Goal: Check status: Check status

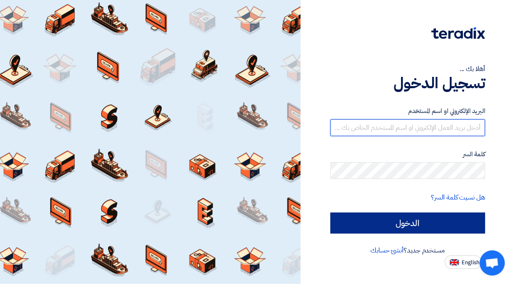
type input "[EMAIL_ADDRESS][DOMAIN_NAME]"
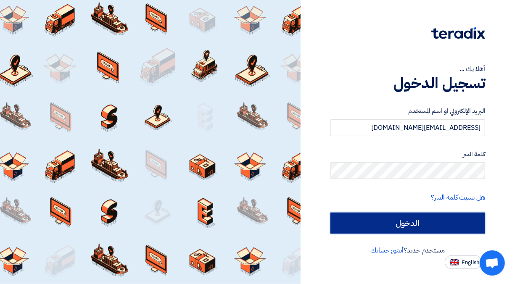
click at [414, 222] on input "الدخول" at bounding box center [408, 223] width 155 height 21
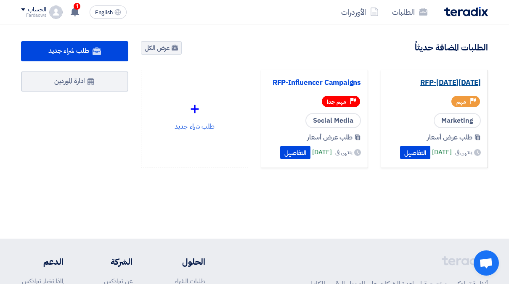
click at [436, 83] on link "RFP-[DATE][DATE]" at bounding box center [434, 83] width 93 height 8
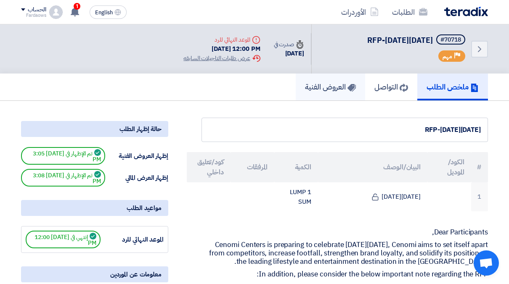
click at [336, 83] on h5 "العروض الفنية" at bounding box center [330, 87] width 51 height 10
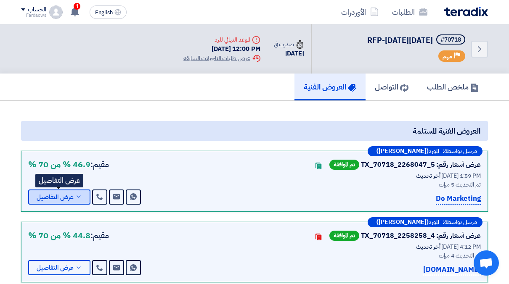
click at [80, 196] on use at bounding box center [79, 197] width 4 height 2
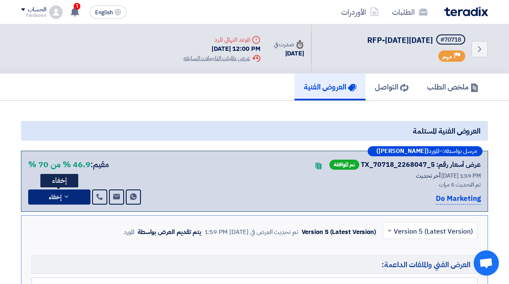
click at [80, 195] on button "إخفاء" at bounding box center [59, 197] width 62 height 15
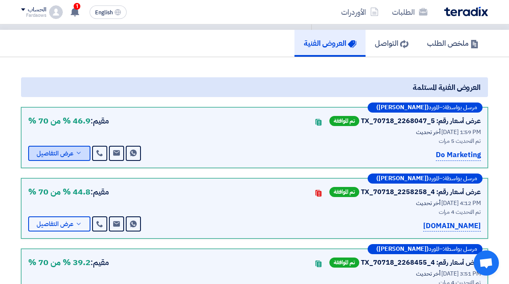
scroll to position [84, 0]
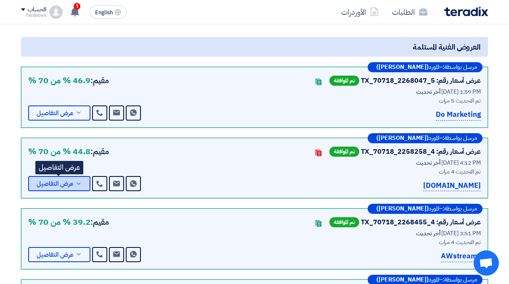
click at [80, 181] on icon at bounding box center [78, 183] width 7 height 7
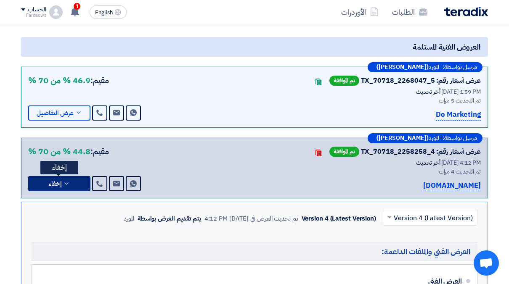
click at [80, 181] on button "إخفاء" at bounding box center [59, 183] width 62 height 15
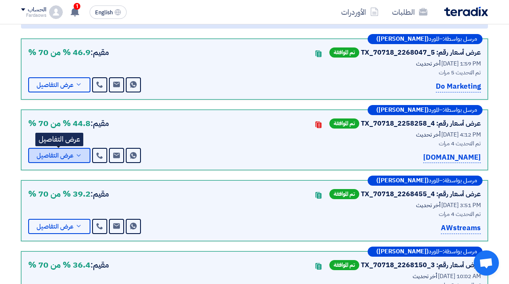
scroll to position [0, 0]
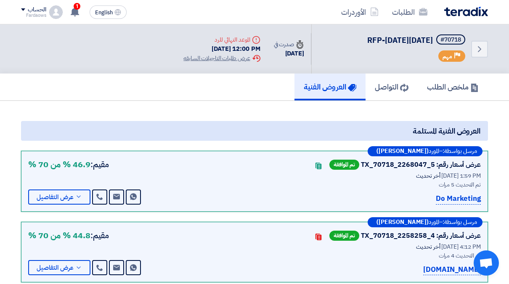
drag, startPoint x: 343, startPoint y: 92, endPoint x: 351, endPoint y: 89, distance: 8.1
click at [343, 92] on link "العروض الفنية" at bounding box center [330, 87] width 71 height 27
click at [447, 82] on h5 "ملخص الطلب" at bounding box center [453, 87] width 52 height 10
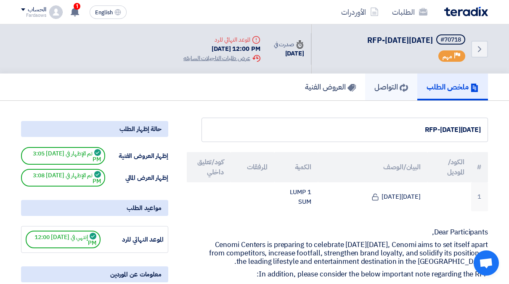
click at [374, 87] on h5 "التواصل" at bounding box center [391, 87] width 34 height 10
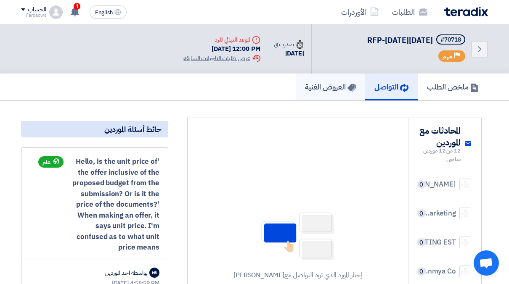
click at [318, 90] on h5 "العروض الفنية" at bounding box center [330, 87] width 51 height 10
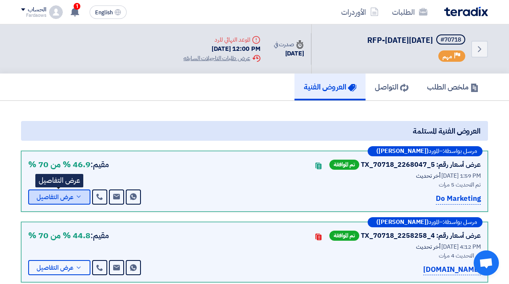
click at [71, 196] on span "عرض التفاصيل" at bounding box center [55, 197] width 37 height 6
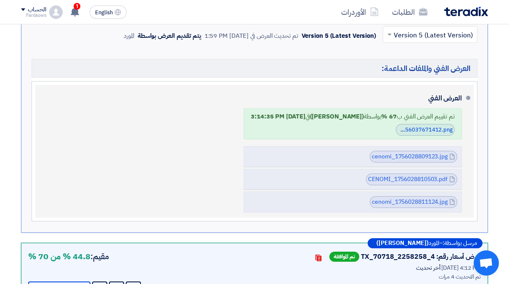
scroll to position [210, 0]
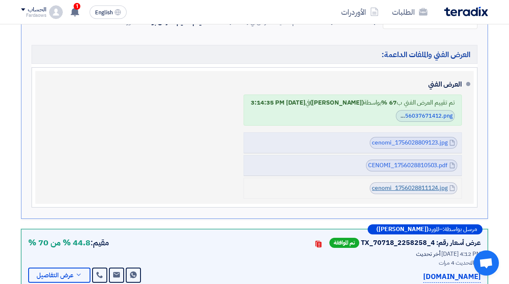
click at [389, 186] on link "cenomi_1756028811124.jpg" at bounding box center [410, 188] width 76 height 9
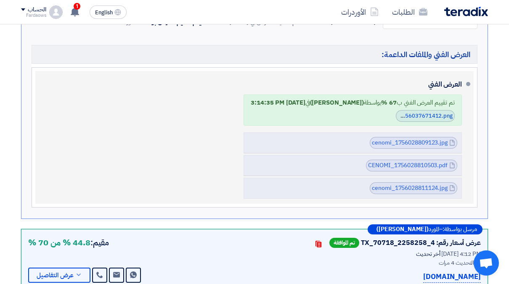
click at [251, 100] on b "[DATE] 3:14:35 PM" at bounding box center [278, 102] width 54 height 9
click at [393, 101] on b "67 %" at bounding box center [389, 102] width 16 height 9
drag, startPoint x: 398, startPoint y: 100, endPoint x: 376, endPoint y: 99, distance: 22.3
click at [376, 99] on div "تم تقييم العرض الفني ب 67 % بواسطة ([PERSON_NAME]) في [DATE] 3:14:35 PM" at bounding box center [353, 102] width 204 height 8
drag, startPoint x: 376, startPoint y: 99, endPoint x: 353, endPoint y: 101, distance: 22.4
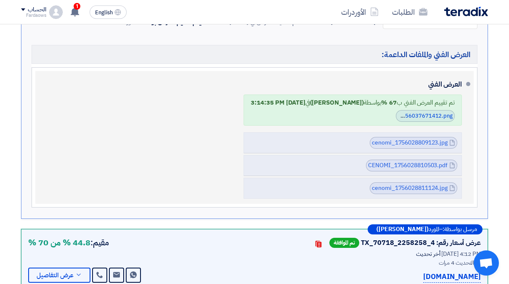
click at [353, 101] on b "([PERSON_NAME])" at bounding box center [337, 102] width 54 height 9
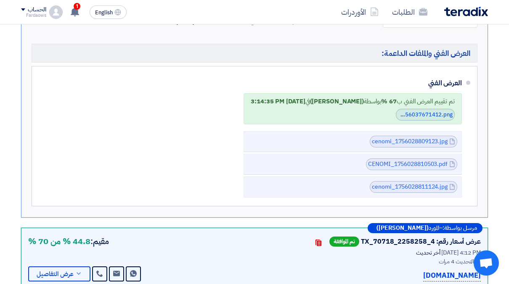
scroll to position [252, 0]
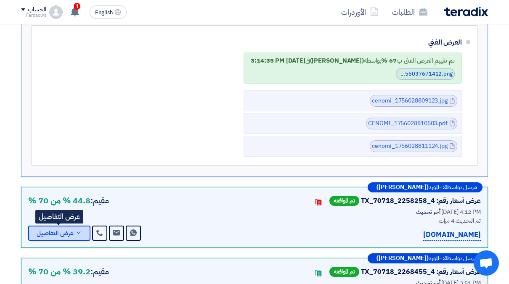
click at [75, 230] on icon at bounding box center [78, 233] width 7 height 7
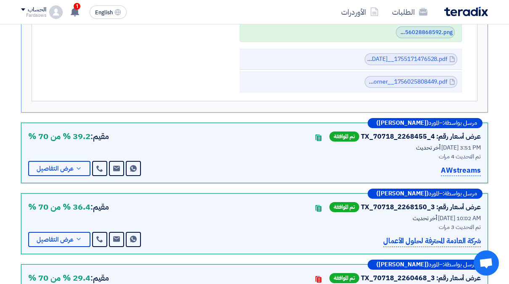
scroll to position [379, 0]
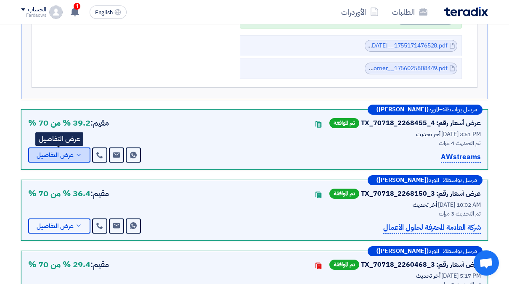
click at [61, 152] on span "عرض التفاصيل" at bounding box center [55, 155] width 37 height 6
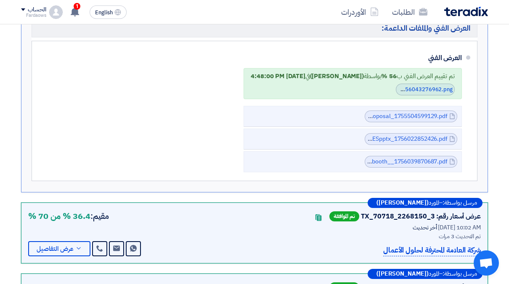
click at [61, 152] on div "العرض الفني تم تقييم العرض الفني ب 56 % بواسطة ([PERSON_NAME]) في [DATE] 4:48:0…" at bounding box center [252, 111] width 420 height 126
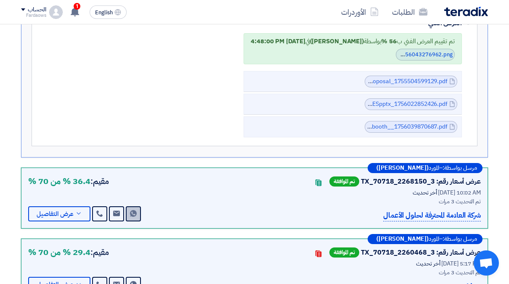
scroll to position [463, 0]
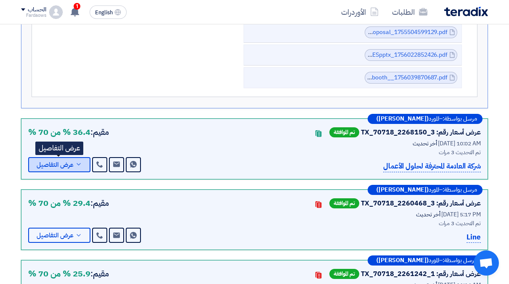
click at [60, 165] on span "عرض التفاصيل" at bounding box center [55, 165] width 37 height 6
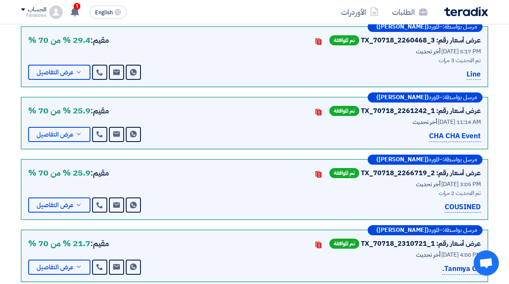
scroll to position [589, 0]
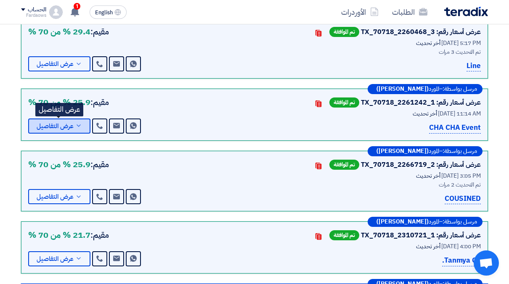
click at [57, 125] on span "عرض التفاصيل" at bounding box center [55, 126] width 37 height 6
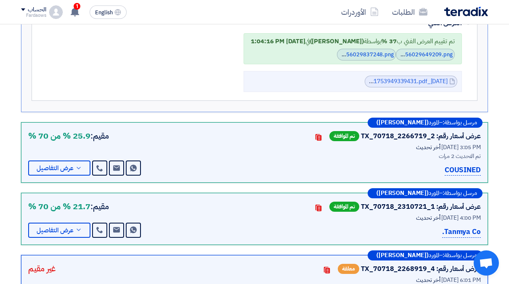
scroll to position [631, 0]
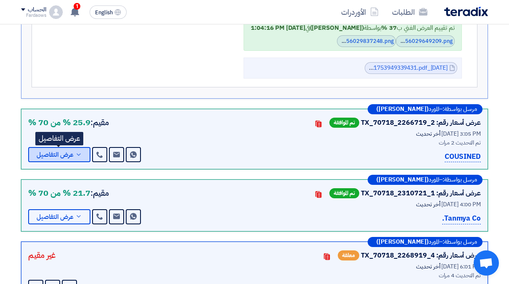
click at [58, 154] on span "عرض التفاصيل" at bounding box center [55, 155] width 37 height 6
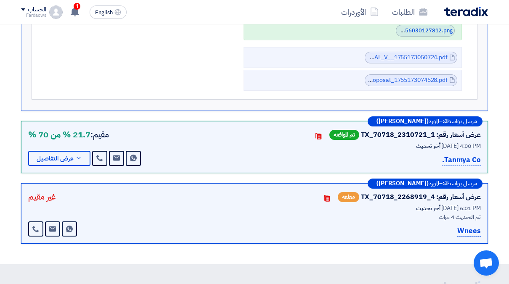
scroll to position [715, 0]
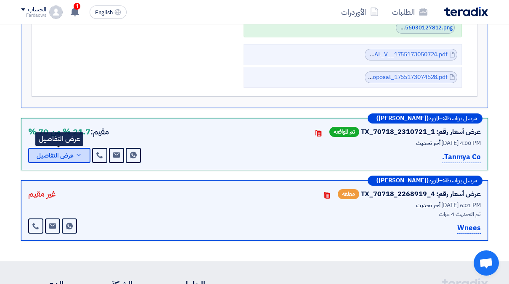
click at [59, 153] on span "عرض التفاصيل" at bounding box center [55, 156] width 37 height 6
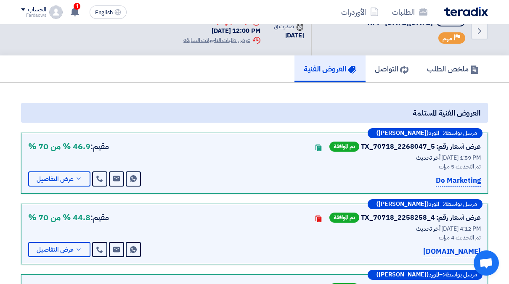
scroll to position [0, 0]
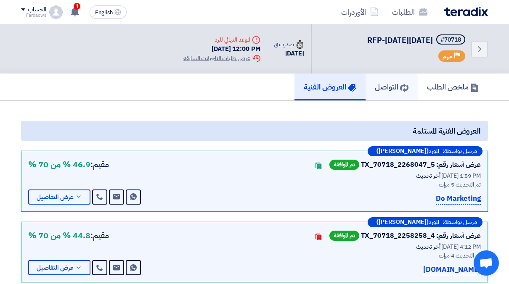
click at [380, 91] on h5 "التواصل" at bounding box center [392, 87] width 34 height 10
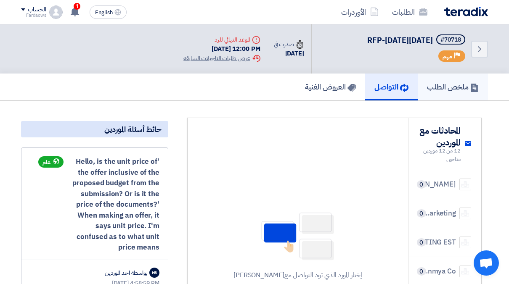
click at [458, 90] on h5 "ملخص الطلب" at bounding box center [453, 87] width 52 height 10
